Goal: Task Accomplishment & Management: Manage account settings

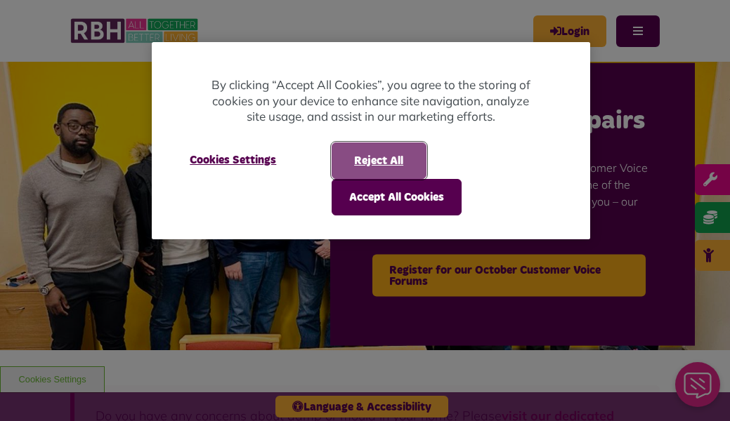
click at [361, 151] on button "Reject All" at bounding box center [379, 161] width 95 height 37
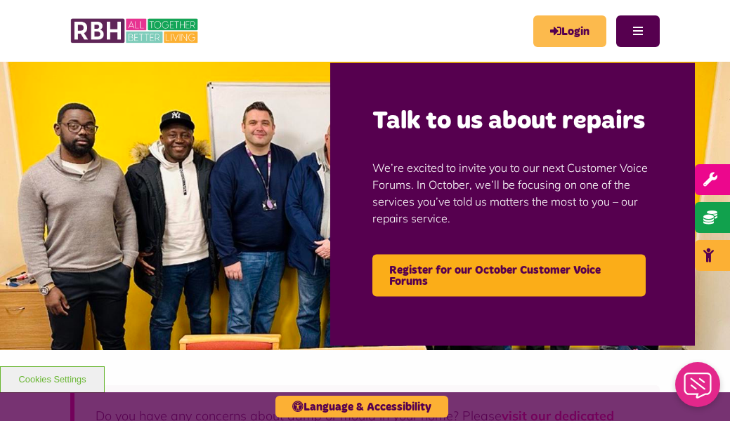
click at [570, 22] on link "Login" at bounding box center [569, 31] width 73 height 32
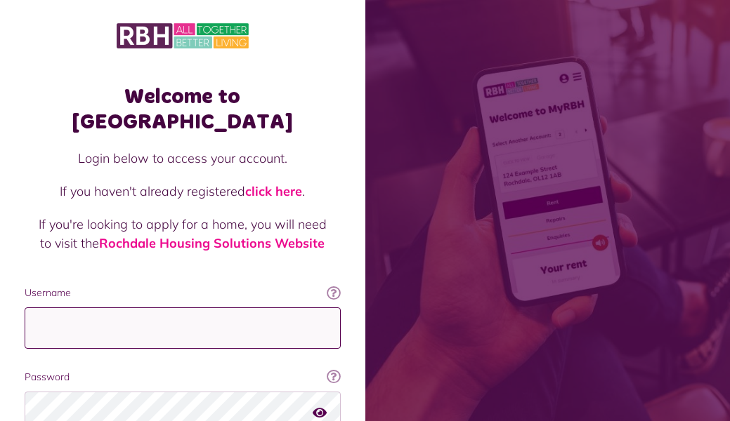
type input "**********"
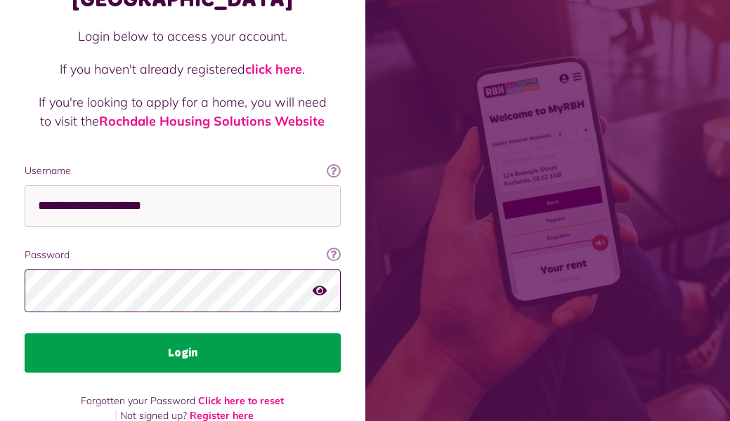
scroll to position [122, 0]
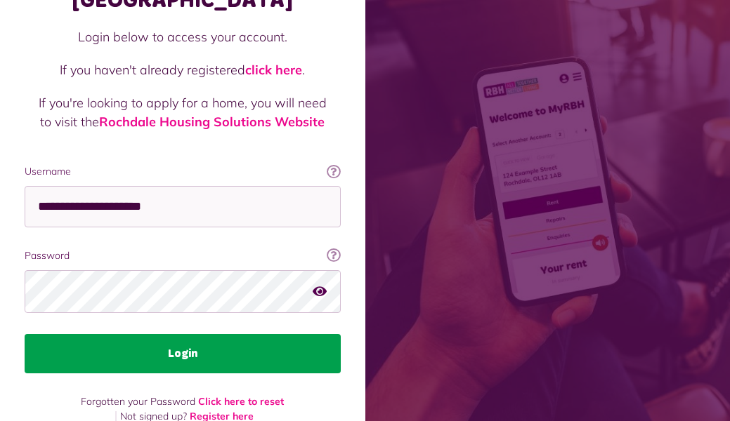
click at [167, 334] on button "Login" at bounding box center [183, 353] width 316 height 39
click at [169, 334] on button "Login" at bounding box center [183, 353] width 316 height 39
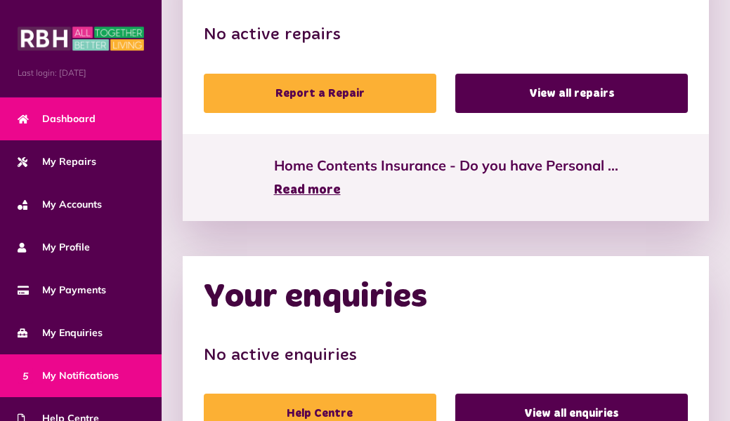
scroll to position [6, 0]
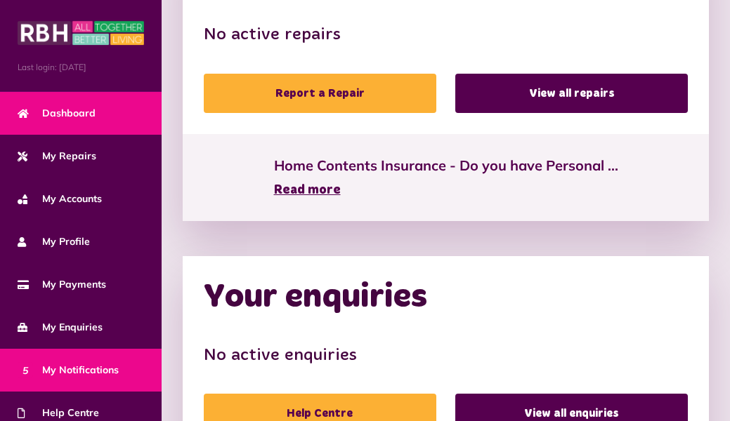
click at [98, 369] on span "5 My Notifications" at bounding box center [68, 370] width 101 height 15
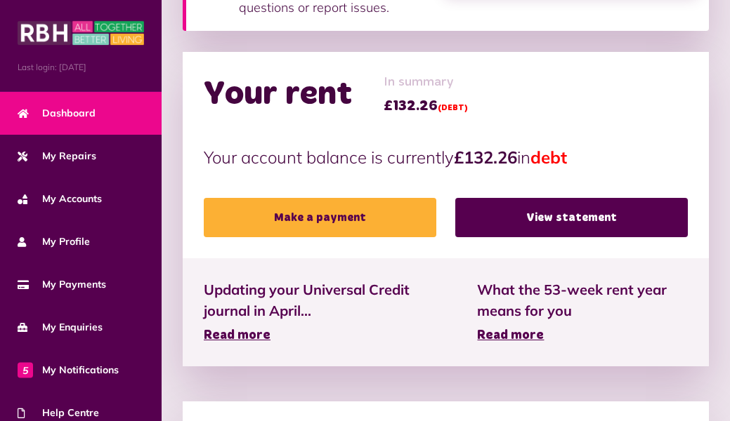
scroll to position [319, 0]
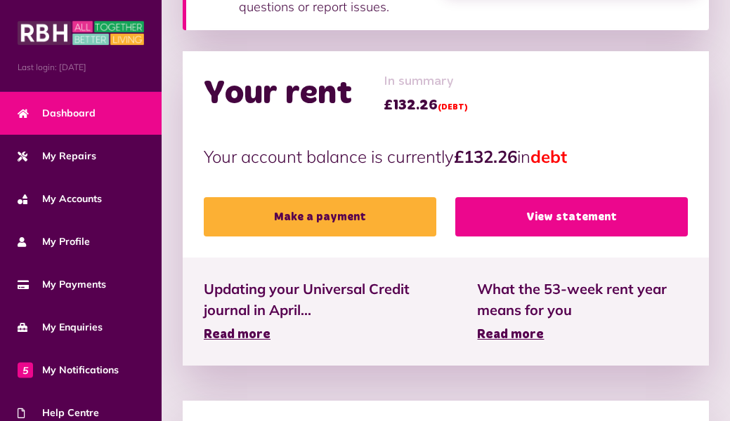
click at [551, 218] on link "View statement" at bounding box center [571, 216] width 232 height 39
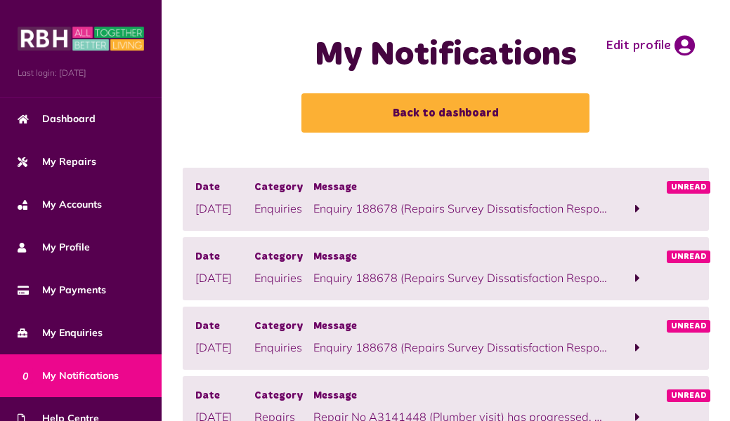
click at [317, 207] on p "Enquiry 188678 (Repairs Survey Dissatisfaction Response Received) has been comp…" at bounding box center [460, 208] width 294 height 17
click at [549, 207] on p "Enquiry 188678 (Repairs Survey Dissatisfaction Response Received) has been comp…" at bounding box center [460, 208] width 294 height 17
click at [689, 186] on span "Unread" at bounding box center [689, 187] width 44 height 13
click at [633, 202] on span at bounding box center [637, 208] width 59 height 19
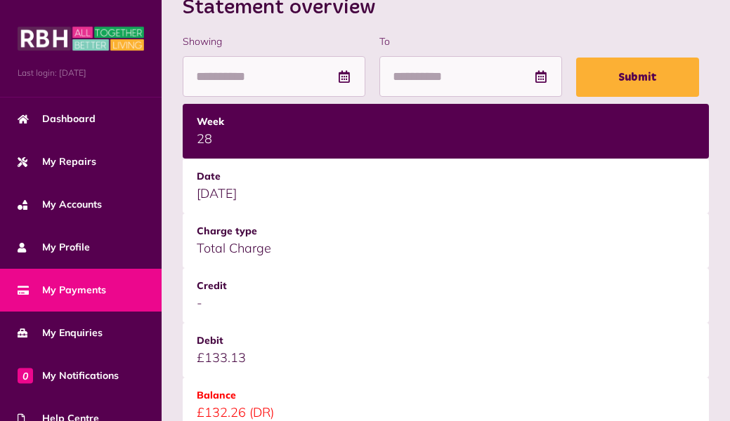
scroll to position [213, 0]
